Goal: Subscribe to service/newsletter

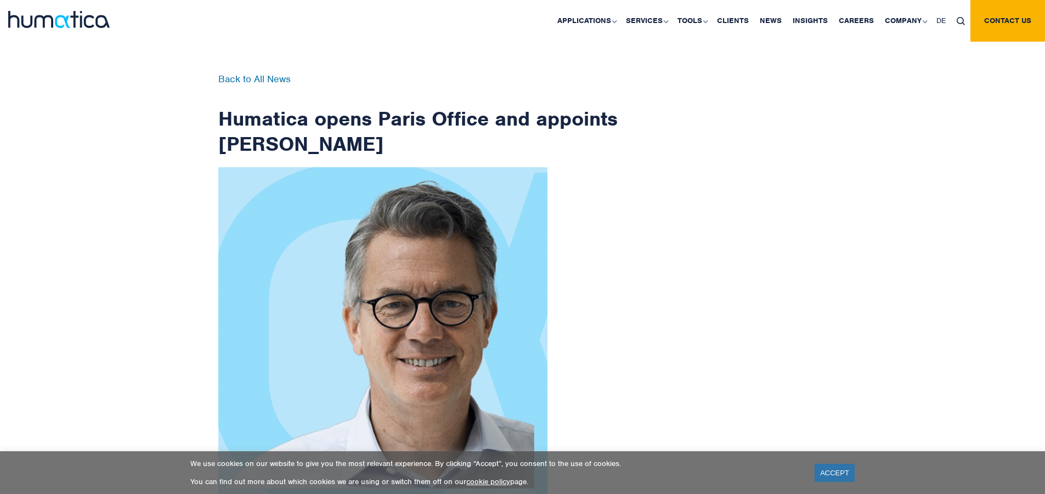
checkbox input "true"
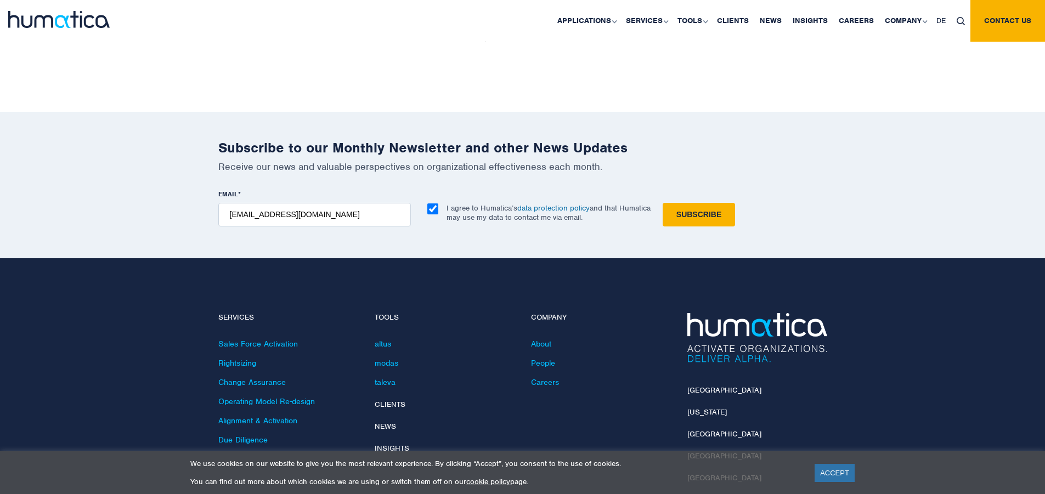
type input "[EMAIL_ADDRESS][DOMAIN_NAME]"
click at [663, 203] on input "Subscribe" at bounding box center [699, 215] width 72 height 24
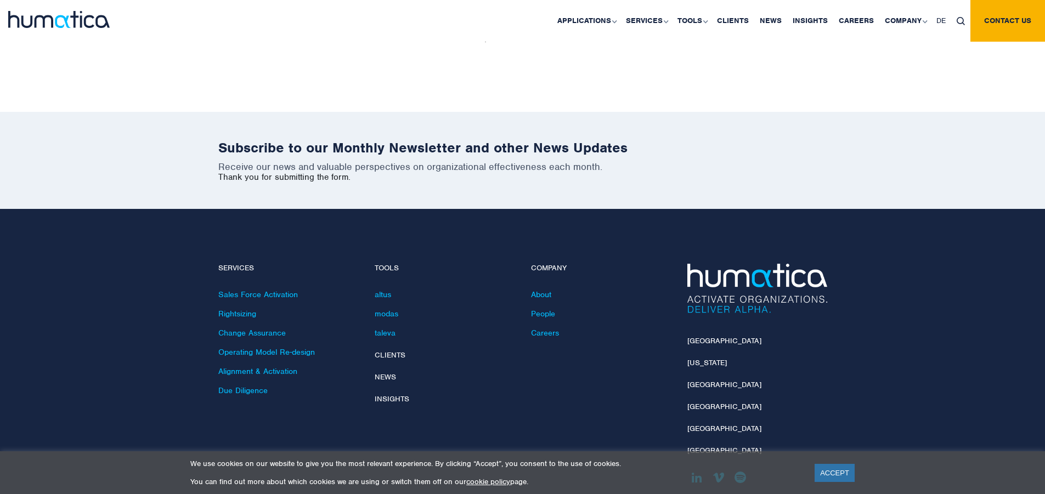
scroll to position [1701, 0]
